Goal: Task Accomplishment & Management: Use online tool/utility

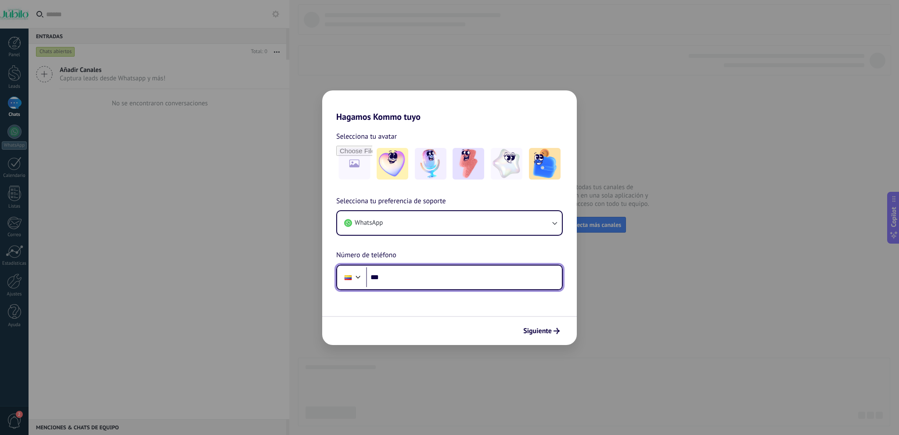
click at [413, 276] on input "***" at bounding box center [464, 277] width 196 height 20
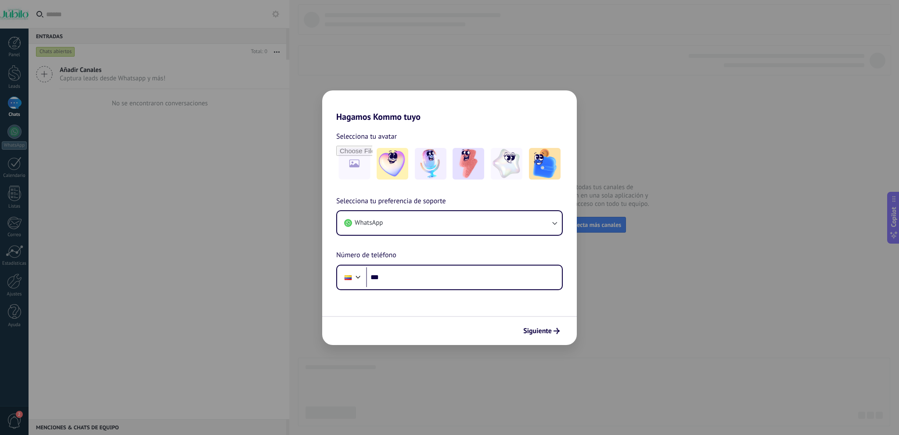
click at [233, 288] on div "Hagamos Kommo tuyo Selecciona tu avatar Selecciona tu preferencia de soporte Wh…" at bounding box center [449, 217] width 899 height 435
drag, startPoint x: 113, startPoint y: 218, endPoint x: 104, endPoint y: 218, distance: 8.8
click at [104, 217] on div "Hagamos Kommo tuyo Selecciona tu avatar Selecciona tu preferencia de soporte Wh…" at bounding box center [449, 217] width 899 height 435
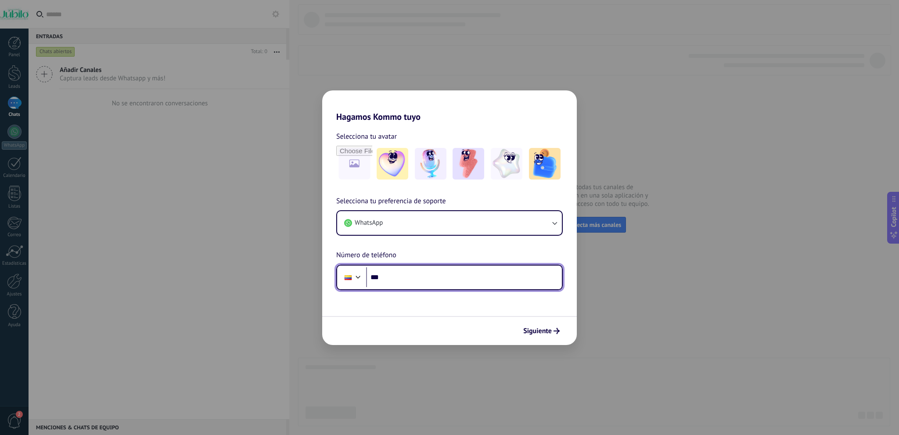
click at [408, 273] on input "***" at bounding box center [464, 277] width 196 height 20
click at [405, 281] on input "***" at bounding box center [464, 277] width 196 height 20
click at [404, 281] on input "***" at bounding box center [464, 277] width 196 height 20
type input "**********"
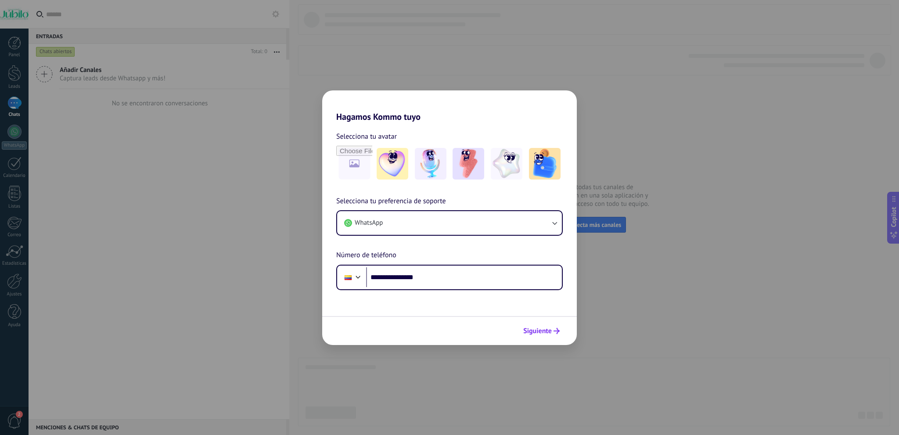
click at [553, 332] on span "Siguiente" at bounding box center [541, 331] width 36 height 6
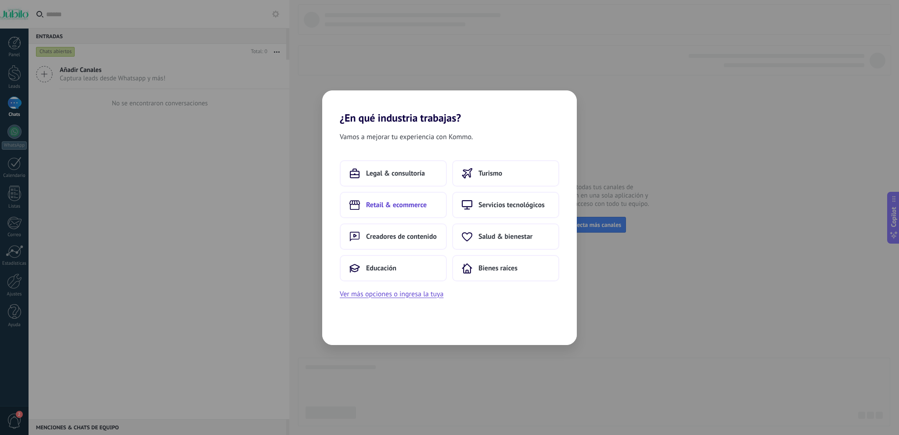
click at [391, 205] on span "Retail & ecommerce" at bounding box center [396, 205] width 61 height 9
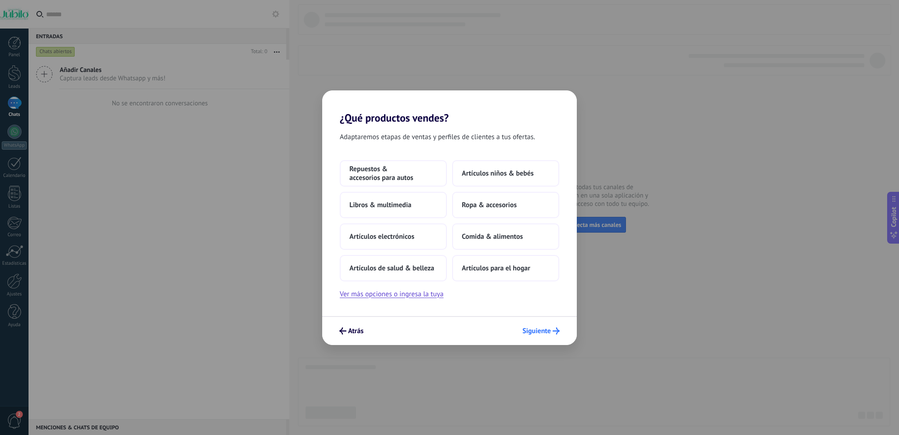
click at [542, 329] on span "Siguiente" at bounding box center [536, 331] width 29 height 6
click at [497, 269] on span "Artículos para el hogar" at bounding box center [496, 268] width 68 height 9
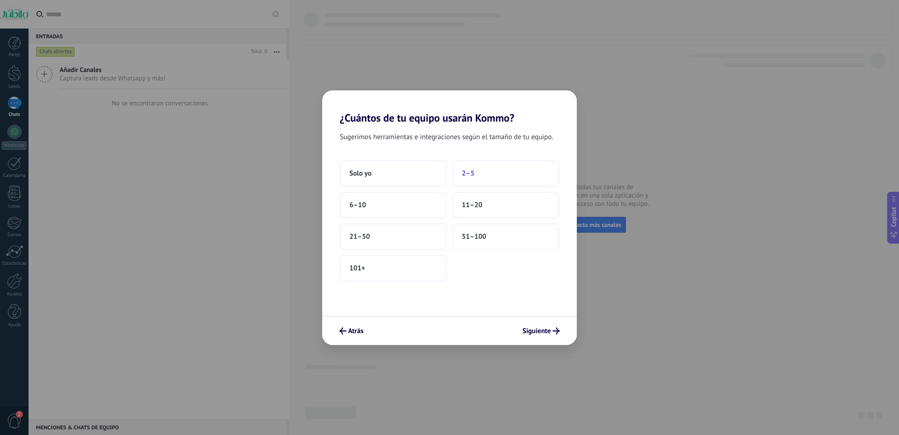
click at [470, 176] on span "2–5" at bounding box center [468, 173] width 13 height 9
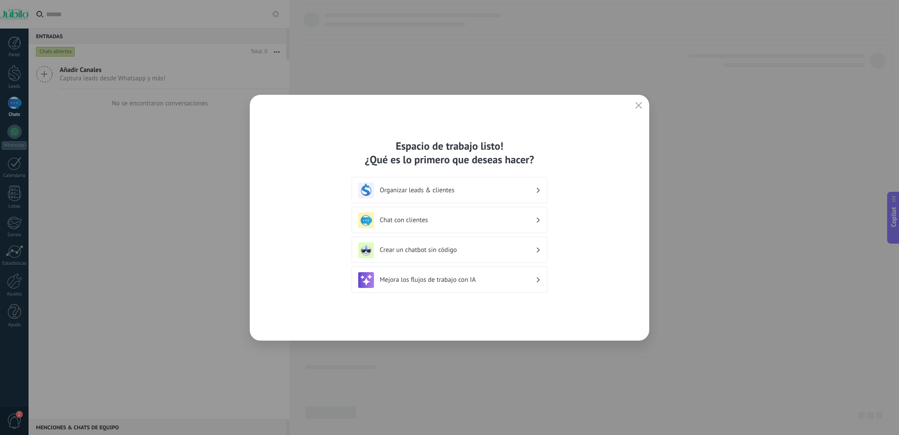
click at [415, 217] on h3 "Chat con clientes" at bounding box center [458, 220] width 156 height 8
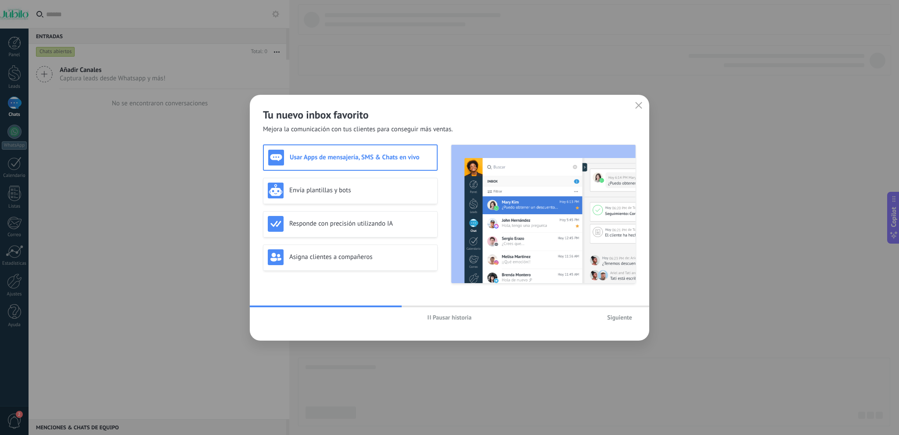
click at [608, 320] on span "Siguiente" at bounding box center [619, 317] width 25 height 6
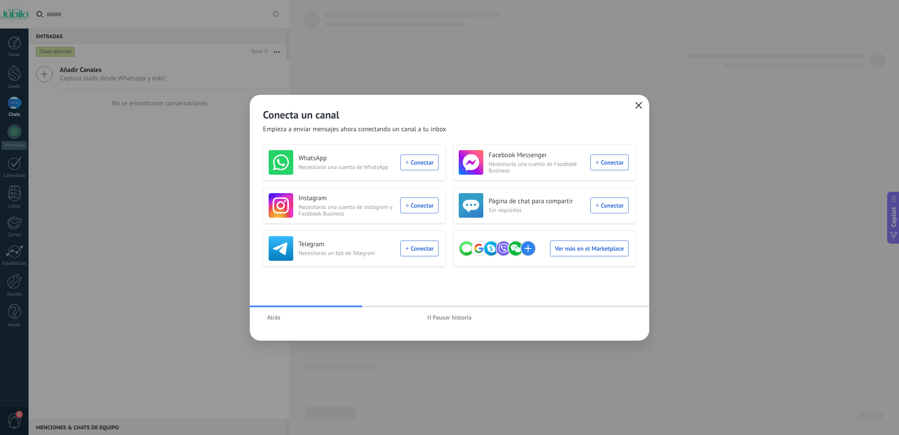
click at [637, 106] on icon "button" at bounding box center [638, 105] width 7 height 7
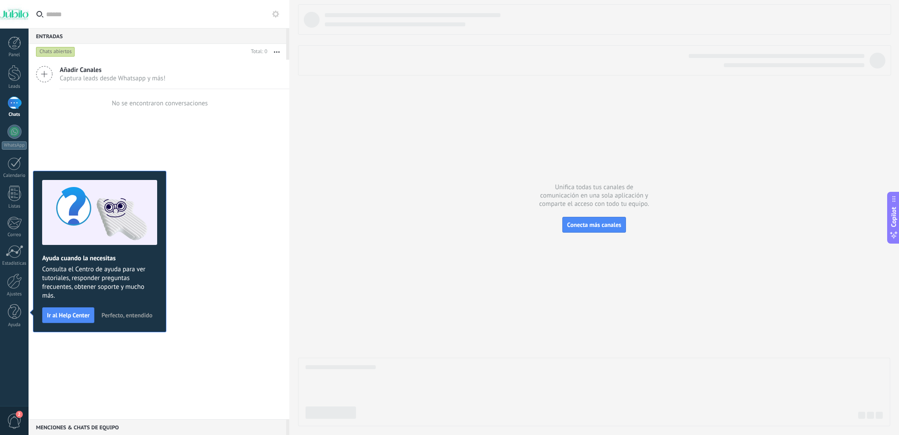
click at [123, 317] on span "Perfecto, entendido" at bounding box center [126, 315] width 51 height 6
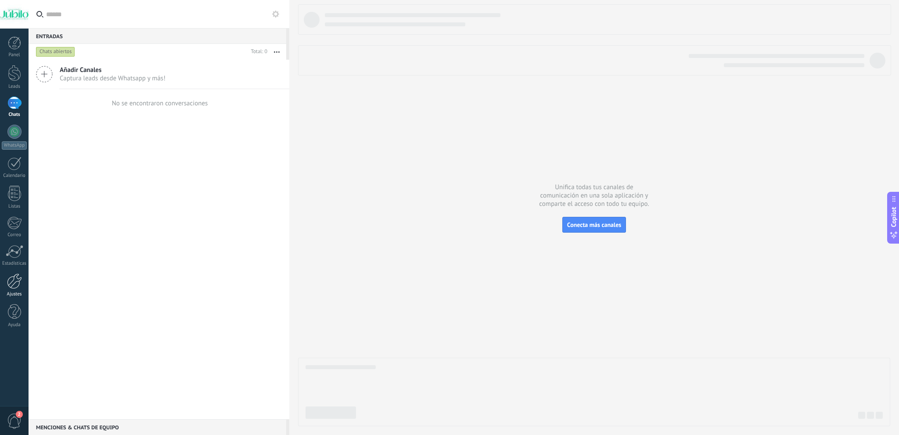
click at [9, 283] on div at bounding box center [14, 280] width 15 height 15
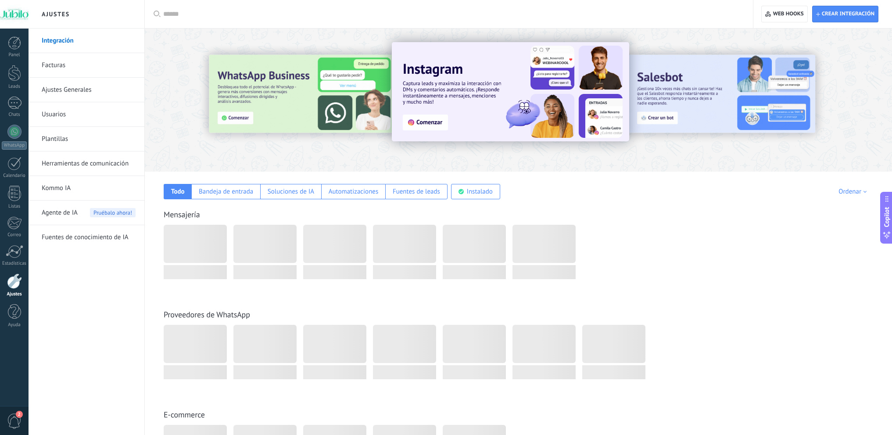
click at [67, 215] on span "Agente de IA" at bounding box center [60, 213] width 36 height 25
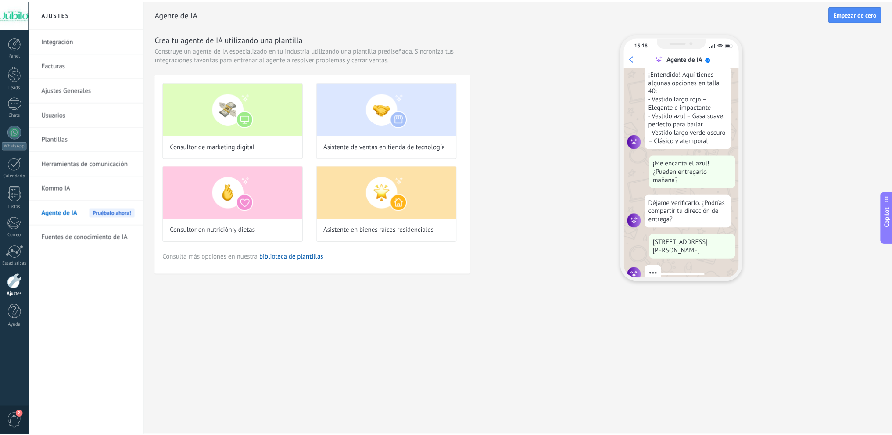
scroll to position [159, 0]
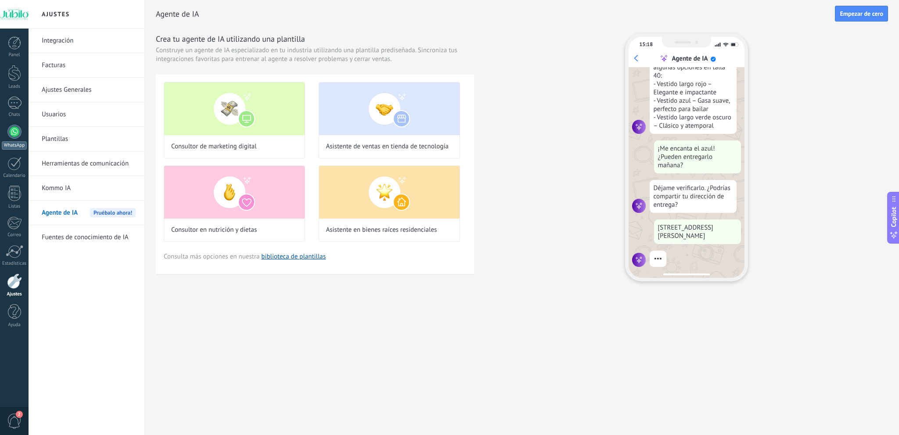
click at [14, 139] on link "WhatsApp" at bounding box center [14, 137] width 29 height 25
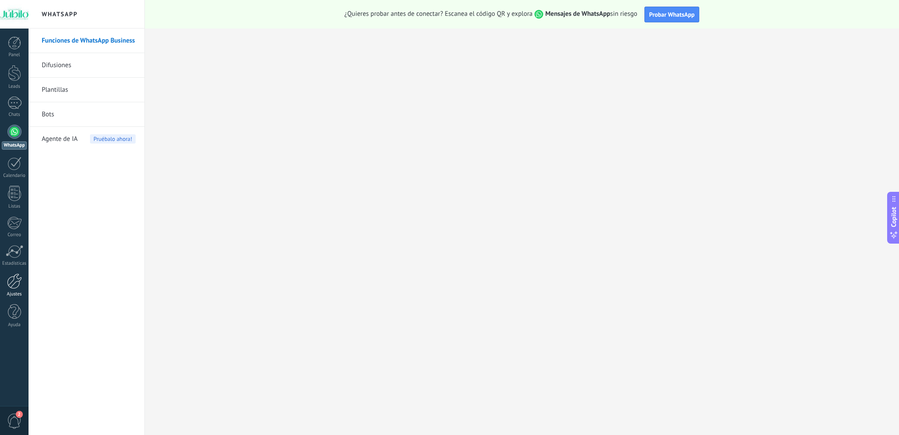
click at [14, 288] on div at bounding box center [14, 280] width 15 height 15
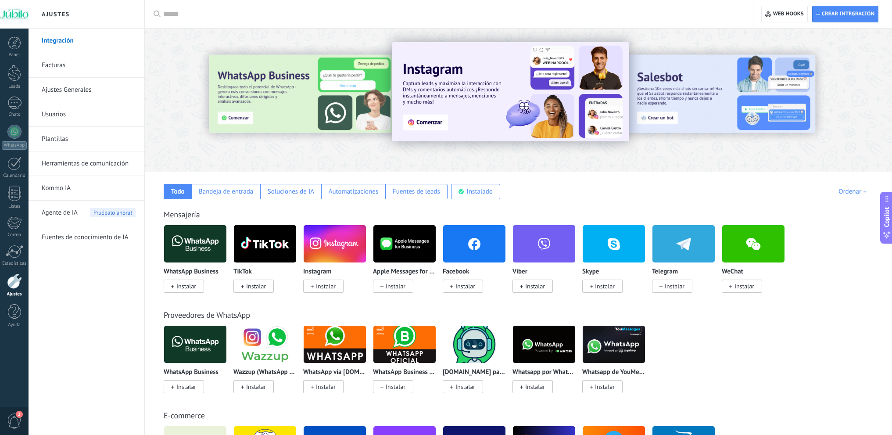
click at [189, 349] on img at bounding box center [195, 344] width 62 height 43
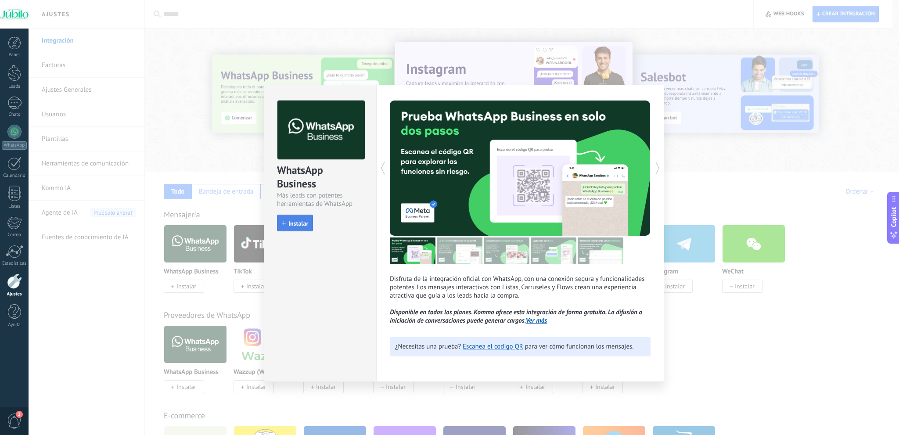
click at [293, 228] on button "Instalar" at bounding box center [295, 223] width 36 height 17
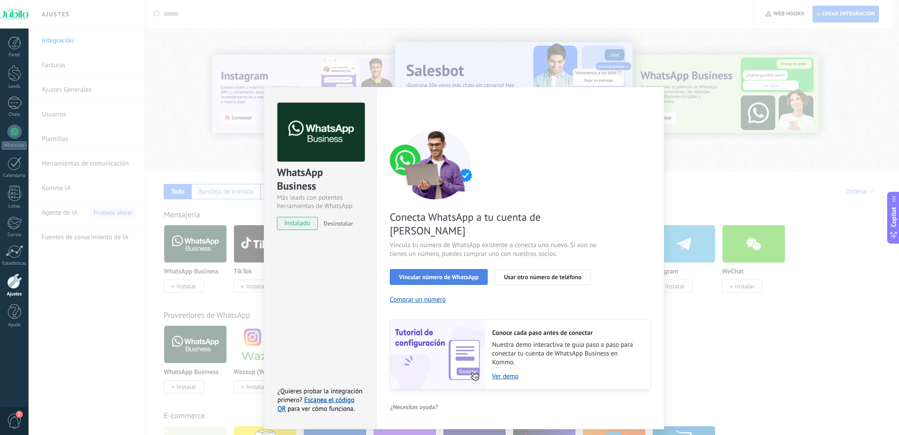
click at [440, 274] on span "Vincular número de WhatsApp" at bounding box center [438, 277] width 79 height 6
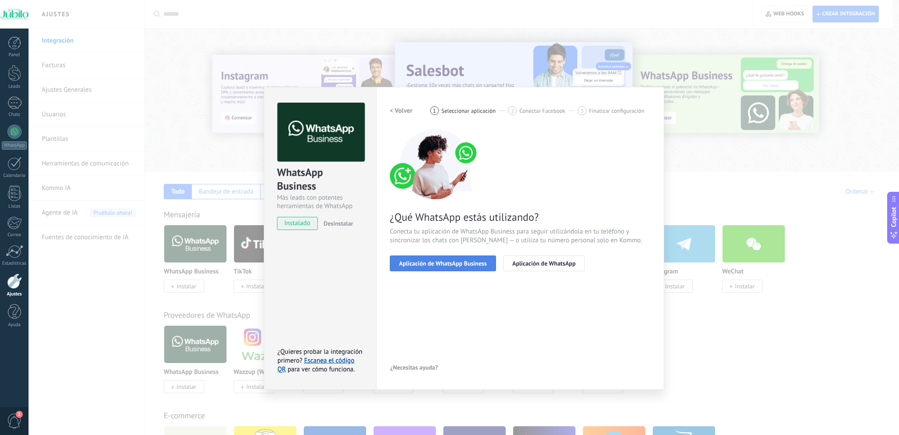
click at [446, 261] on span "Aplicación de WhatsApp Business" at bounding box center [443, 263] width 88 height 6
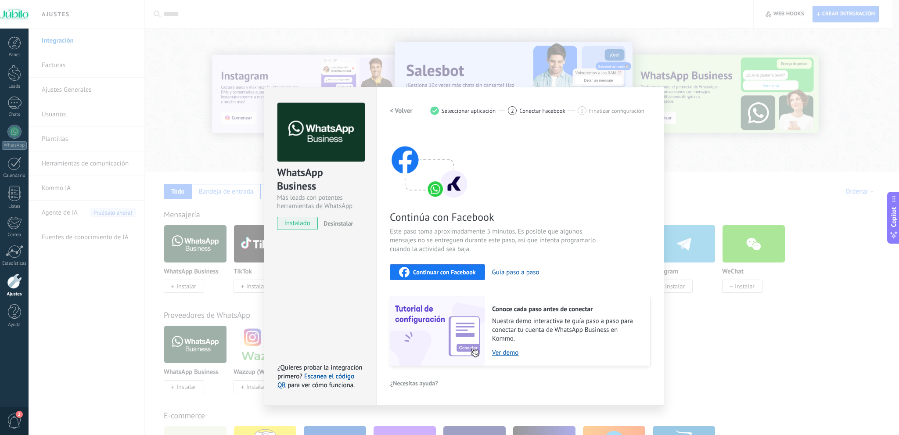
click at [405, 276] on icon "button" at bounding box center [404, 272] width 11 height 11
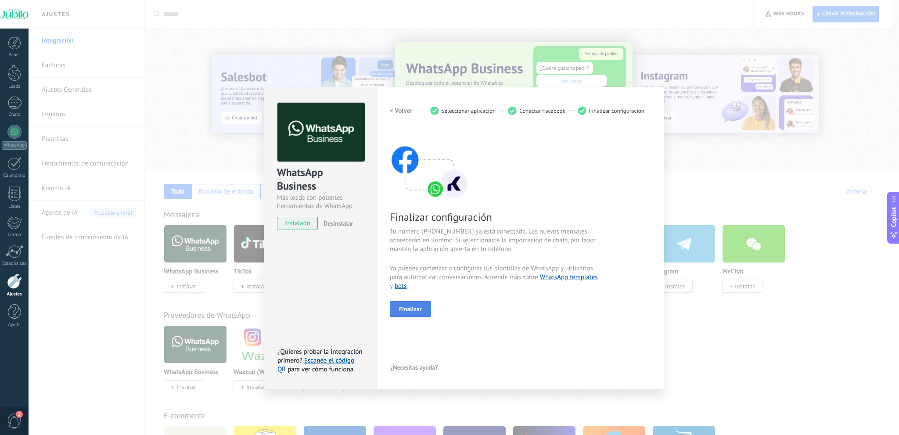
click at [404, 308] on span "Finalizar" at bounding box center [410, 309] width 23 height 6
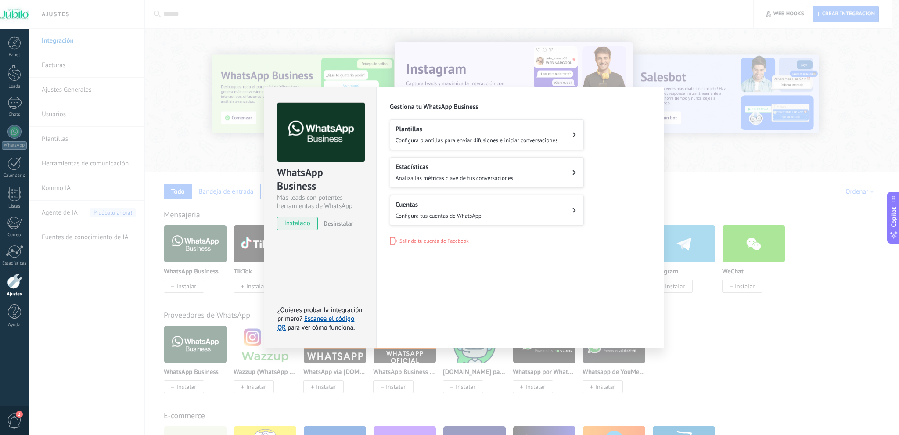
click at [735, 190] on div "WhatsApp Business Más leads con potentes herramientas de WhatsApp instalado Des…" at bounding box center [464, 217] width 870 height 435
